Goal: Task Accomplishment & Management: Manage account settings

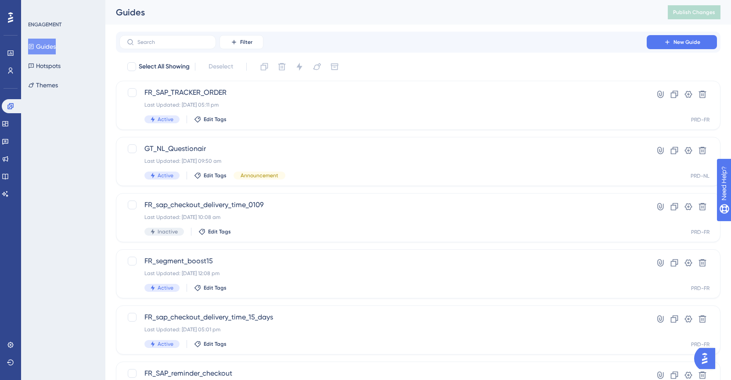
click at [235, 160] on div "LEAVE A REVIEW COPY SHARE LINK" at bounding box center [362, 207] width 738 height 387
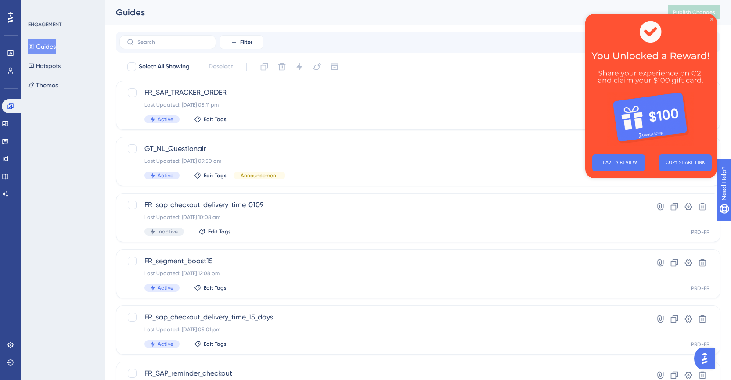
drag, startPoint x: 713, startPoint y: 18, endPoint x: 1298, endPoint y: 33, distance: 584.9
click at [713, 18] on icon "Close Preview" at bounding box center [712, 20] width 4 height 4
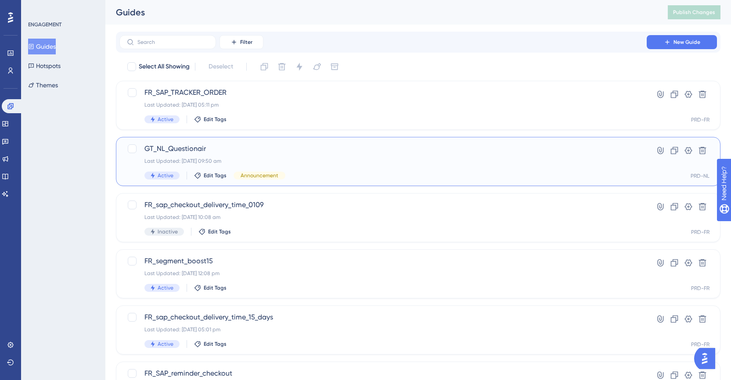
click at [169, 150] on span "GT_NL_Questionair" at bounding box center [383, 149] width 477 height 11
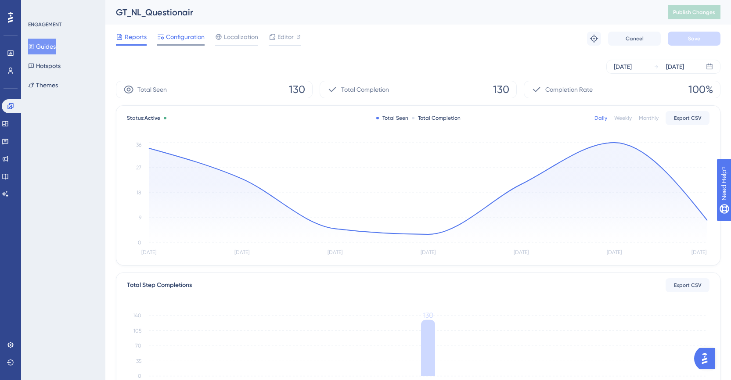
click at [194, 36] on span "Configuration" at bounding box center [185, 37] width 39 height 11
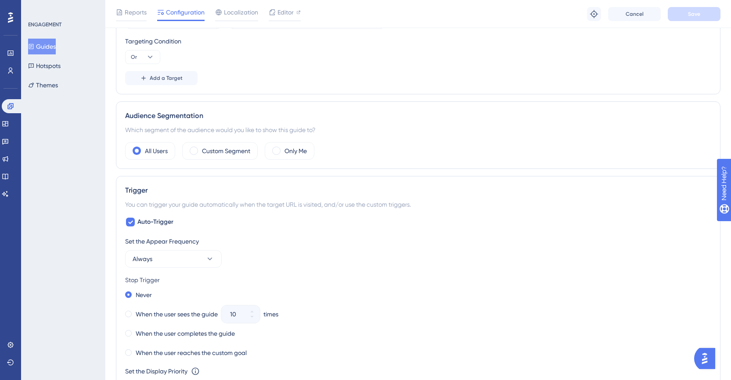
scroll to position [395, 0]
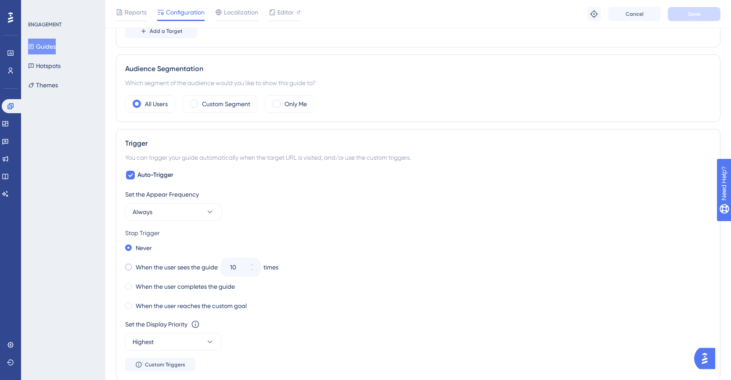
click at [194, 268] on label "When the user sees the guide" at bounding box center [177, 267] width 82 height 11
click at [247, 270] on button "10" at bounding box center [252, 272] width 16 height 9
drag, startPoint x: 239, startPoint y: 269, endPoint x: 250, endPoint y: 270, distance: 11.9
click at [239, 270] on input "9" at bounding box center [236, 267] width 12 height 11
click at [250, 270] on button "9" at bounding box center [252, 272] width 16 height 9
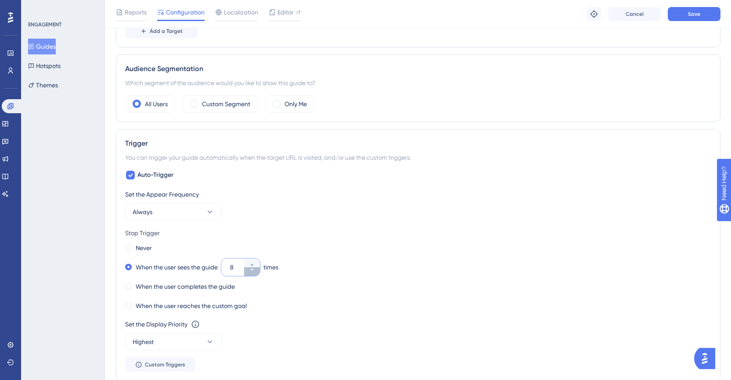
click at [250, 270] on button "8" at bounding box center [252, 272] width 16 height 9
click at [250, 270] on button "7" at bounding box center [252, 272] width 16 height 9
click at [250, 270] on button "6" at bounding box center [252, 272] width 16 height 9
click at [250, 269] on button "5" at bounding box center [252, 272] width 16 height 9
click at [127, 284] on span at bounding box center [128, 286] width 7 height 7
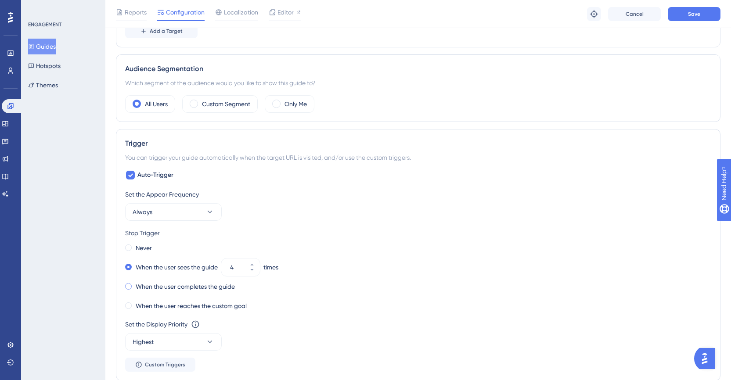
click at [134, 285] on input "radio" at bounding box center [134, 285] width 0 height 0
click at [190, 271] on label "When the user sees the guide" at bounding box center [177, 267] width 82 height 11
click at [254, 271] on icon at bounding box center [252, 270] width 5 height 5
type input "3"
click at [292, 280] on div "Never When the user sees the guide 3 times When the user completes the guide Wh…" at bounding box center [418, 277] width 586 height 70
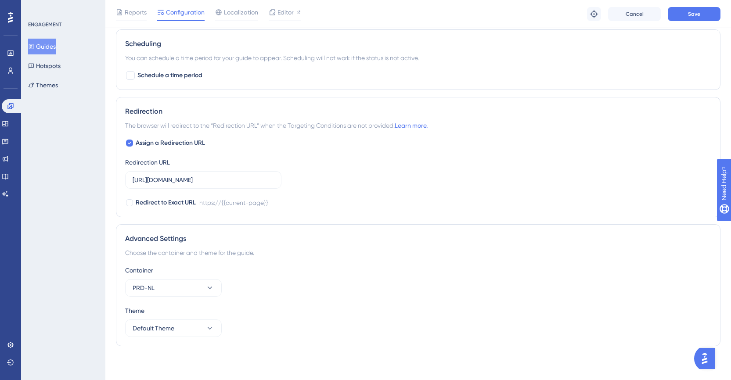
scroll to position [756, 0]
click at [689, 17] on span "Save" at bounding box center [694, 14] width 12 height 7
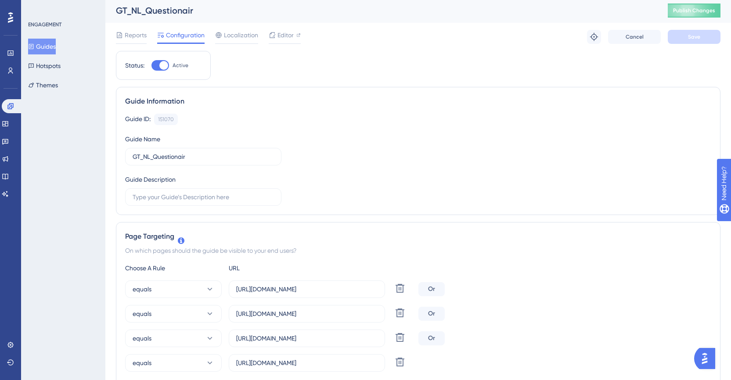
scroll to position [0, 0]
click at [696, 11] on span "Publish Changes" at bounding box center [694, 12] width 42 height 7
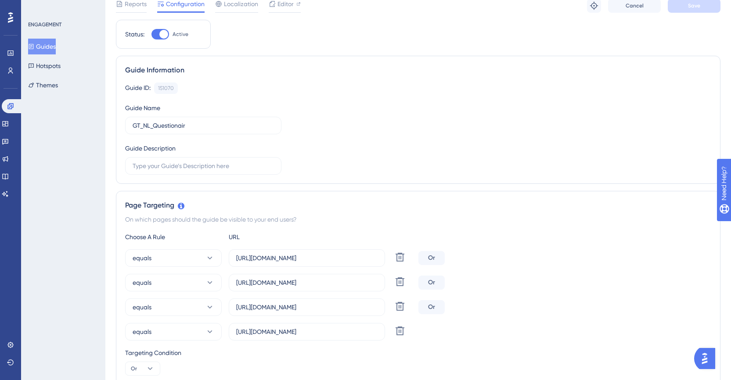
scroll to position [132, 0]
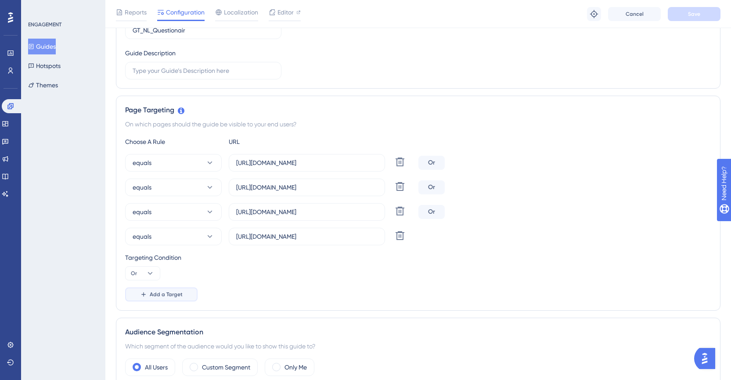
drag, startPoint x: 166, startPoint y: 293, endPoint x: 168, endPoint y: 289, distance: 5.1
click at [166, 294] on span "Add a Target" at bounding box center [166, 294] width 33 height 7
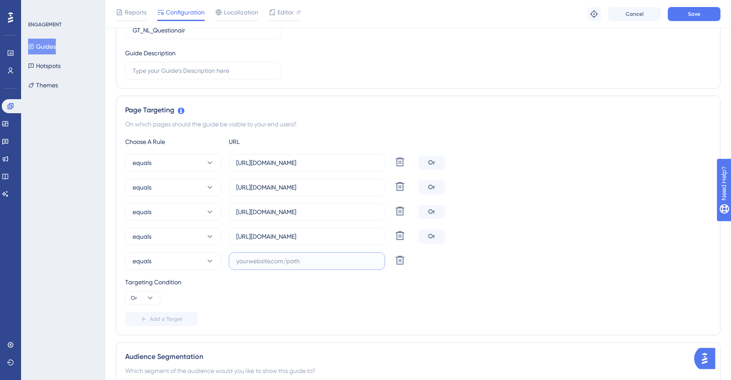
paste input "[URL][DOMAIN_NAME]"
type input "[URL][DOMAIN_NAME]"
click at [275, 304] on div "Targeting Condition Or" at bounding box center [418, 291] width 586 height 28
click at [159, 326] on button "Add a Target" at bounding box center [161, 319] width 72 height 14
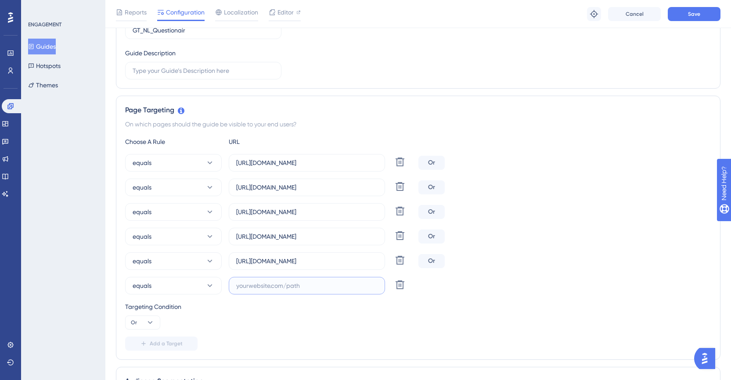
paste input "[URL][DOMAIN_NAME]"
type input "[URL][DOMAIN_NAME]"
click at [293, 317] on div "Targeting Condition Or" at bounding box center [418, 316] width 586 height 28
click at [152, 347] on span "Add a Target" at bounding box center [166, 343] width 33 height 7
click at [250, 310] on input "text" at bounding box center [306, 311] width 141 height 10
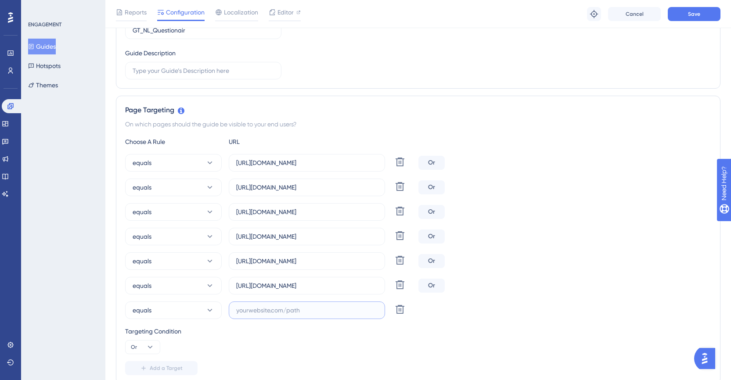
paste input "[URL][DOMAIN_NAME]"
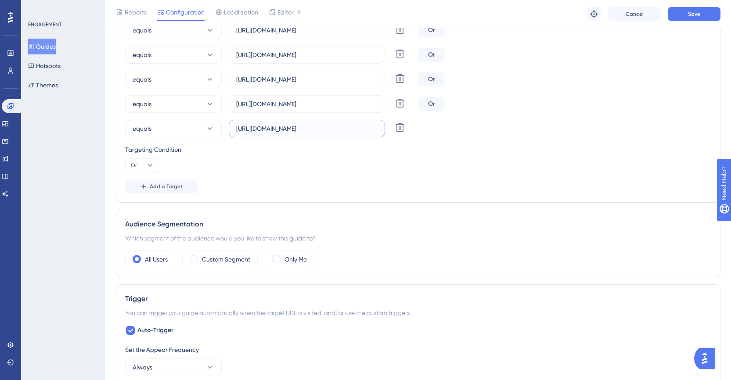
scroll to position [395, 0]
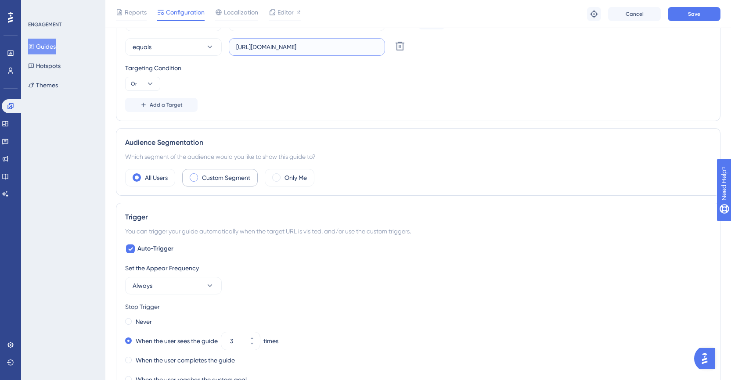
type input "[URL][DOMAIN_NAME]"
click at [238, 177] on label "Custom Segment" at bounding box center [226, 178] width 48 height 11
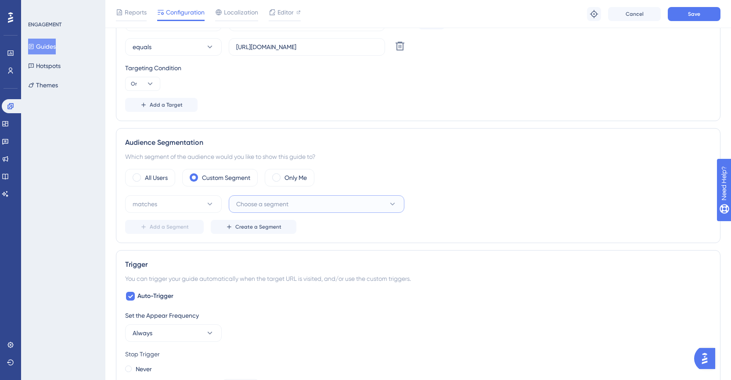
click at [263, 203] on span "Choose a segment" at bounding box center [262, 204] width 52 height 11
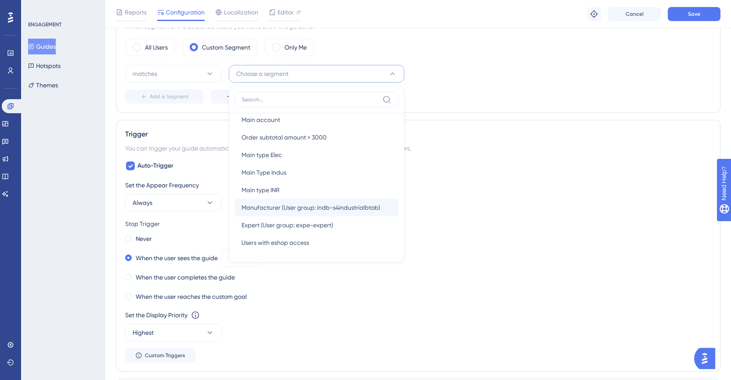
scroll to position [554, 0]
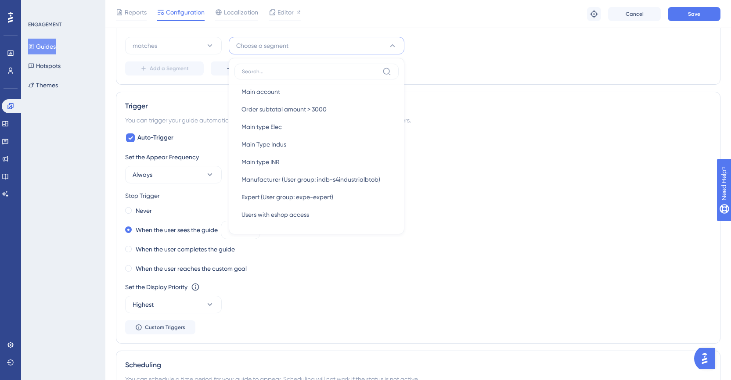
click at [464, 231] on div "When the user sees the guide 3 times" at bounding box center [418, 230] width 586 height 12
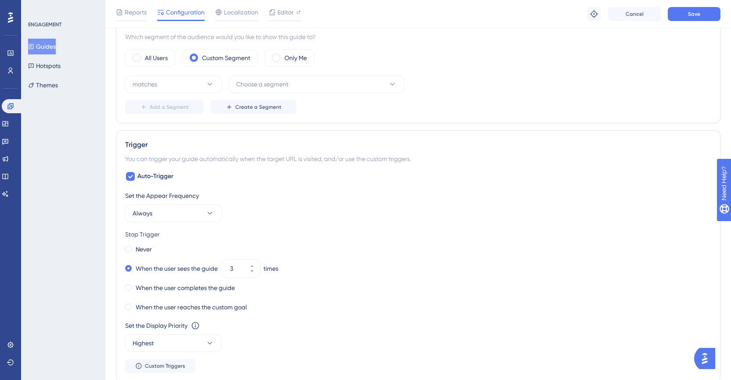
scroll to position [422, 0]
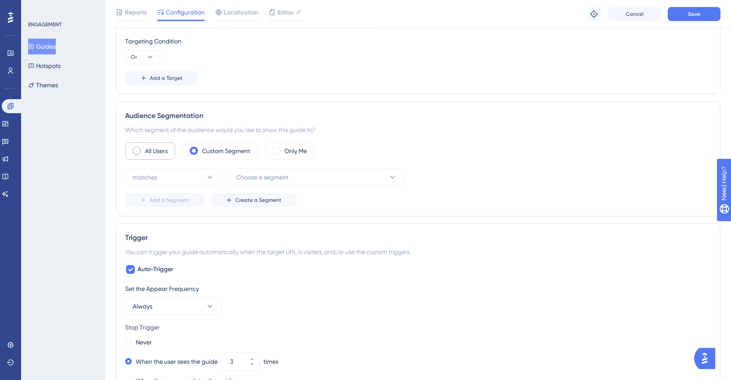
click at [153, 155] on label "All Users" at bounding box center [156, 151] width 23 height 11
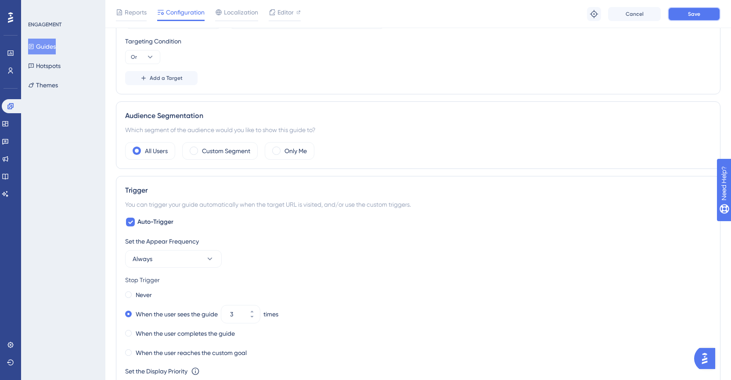
click at [680, 14] on button "Save" at bounding box center [694, 14] width 53 height 14
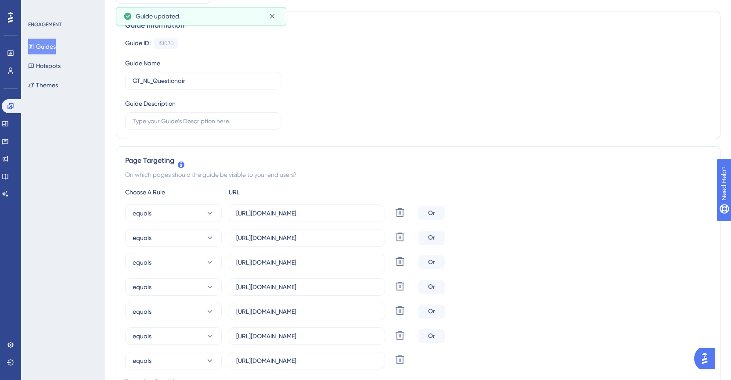
scroll to position [0, 0]
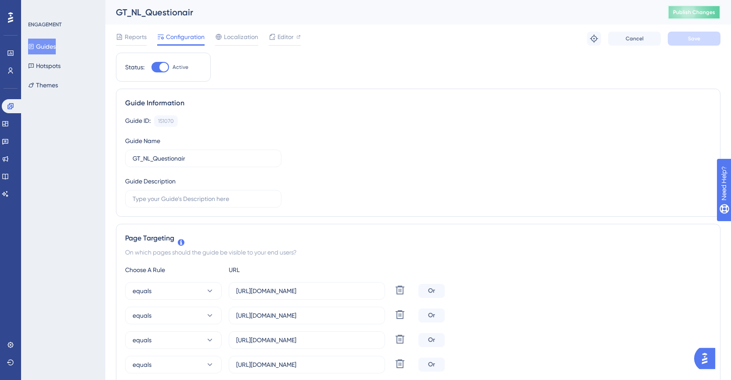
click at [702, 17] on button "Publish Changes" at bounding box center [694, 12] width 53 height 14
